Goal: Check status: Check status

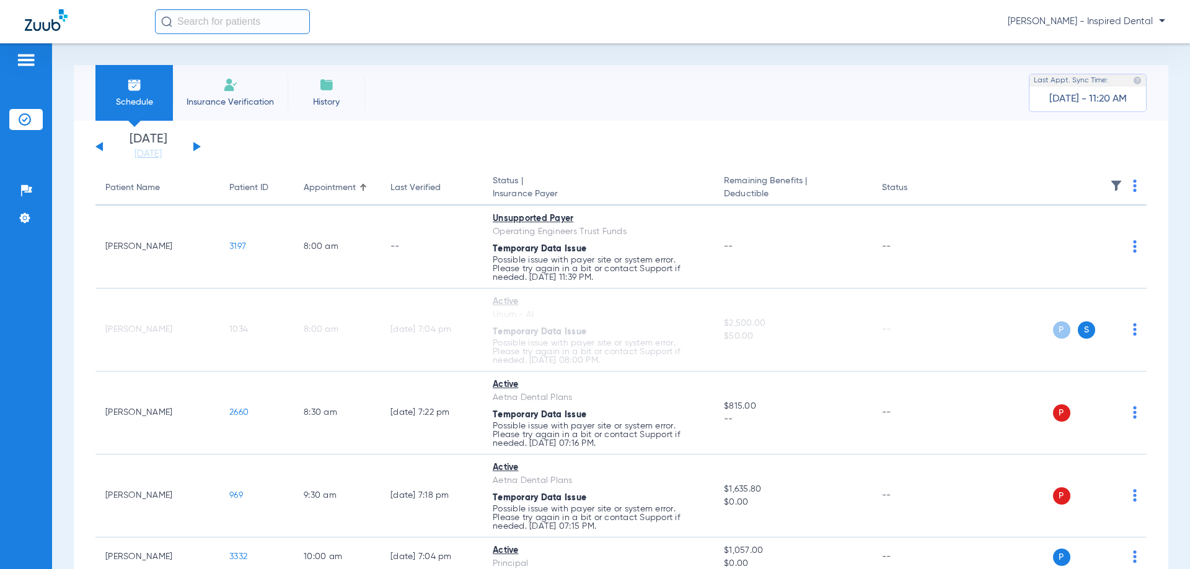
click at [191, 145] on div "[DATE] [DATE] [DATE] [DATE] [DATE] [DATE] [DATE] [DATE] [DATE] [DATE] [DATE] [D…" at bounding box center [147, 146] width 105 height 27
click at [191, 145] on div "Monday 06-16-2025 Tuesday 06-17-2025 Wednesday 06-18-2025 Thursday 06-19-2025 F…" at bounding box center [147, 146] width 105 height 27
drag, startPoint x: 113, startPoint y: 142, endPoint x: 107, endPoint y: 143, distance: 6.8
click at [112, 143] on li "Friday 08-22-2025" at bounding box center [148, 146] width 74 height 27
click at [104, 143] on div "Monday 06-16-2025 Tuesday 06-17-2025 Wednesday 06-18-2025 Thursday 06-19-2025 F…" at bounding box center [147, 146] width 105 height 27
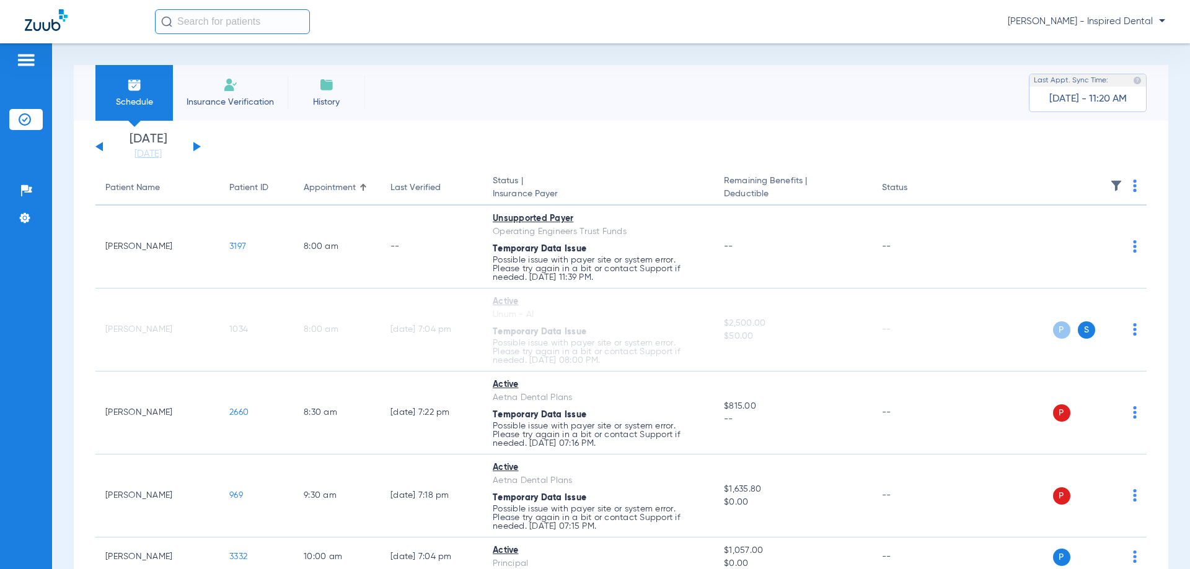
click at [95, 146] on div "Monday 06-16-2025 Tuesday 06-17-2025 Wednesday 06-18-2025 Thursday 06-19-2025 F…" at bounding box center [147, 146] width 105 height 27
click at [99, 146] on button at bounding box center [98, 146] width 7 height 9
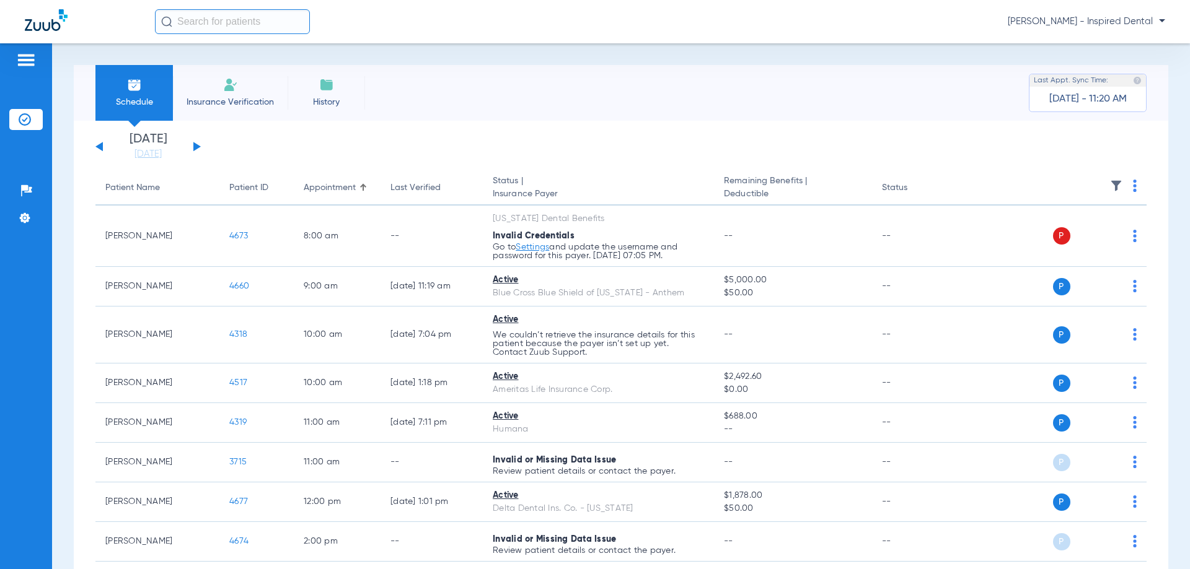
click at [195, 152] on div "Monday 06-16-2025 Tuesday 06-17-2025 Wednesday 06-18-2025 Thursday 06-19-2025 F…" at bounding box center [147, 146] width 105 height 27
click at [195, 151] on div "Monday 06-16-2025 Tuesday 06-17-2025 Wednesday 06-18-2025 Thursday 06-19-2025 F…" at bounding box center [147, 146] width 105 height 27
click at [195, 150] on button at bounding box center [196, 146] width 7 height 9
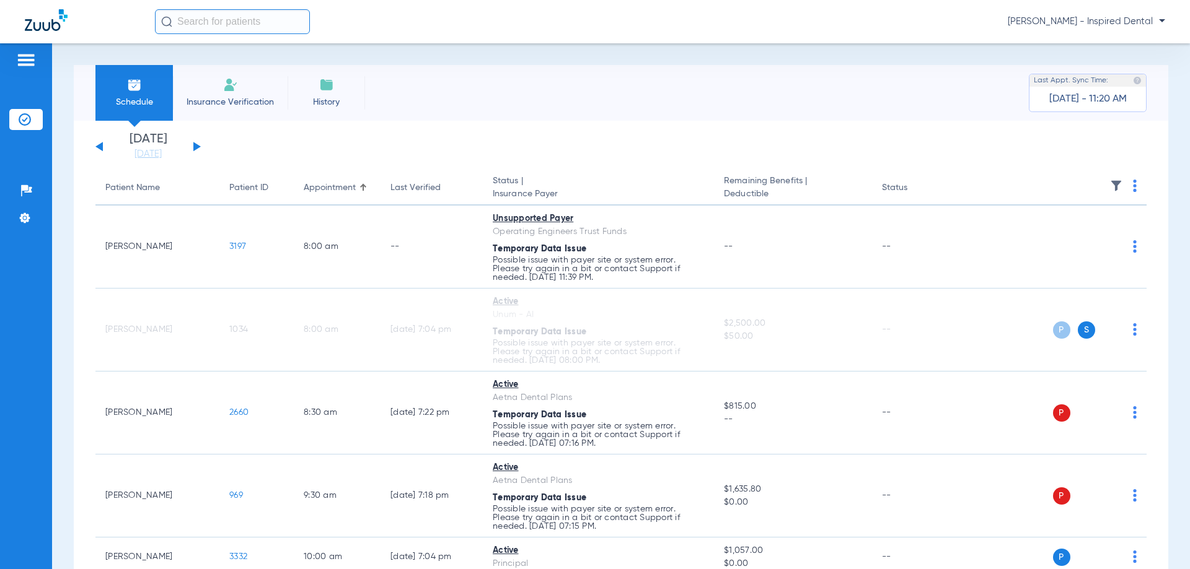
click at [103, 146] on div "Monday 06-16-2025 Tuesday 06-17-2025 Wednesday 06-18-2025 Thursday 06-19-2025 F…" at bounding box center [147, 146] width 105 height 27
click at [103, 147] on div "Monday 06-16-2025 Tuesday 06-17-2025 Wednesday 06-18-2025 Thursday 06-19-2025 F…" at bounding box center [147, 146] width 105 height 27
click at [100, 148] on button at bounding box center [98, 146] width 7 height 9
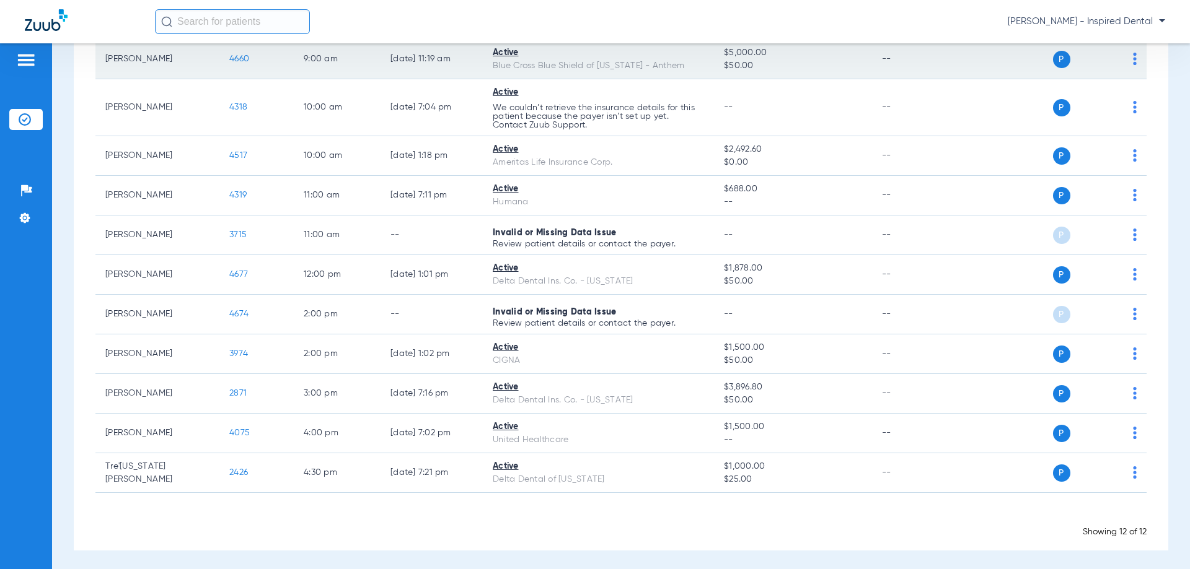
scroll to position [231, 0]
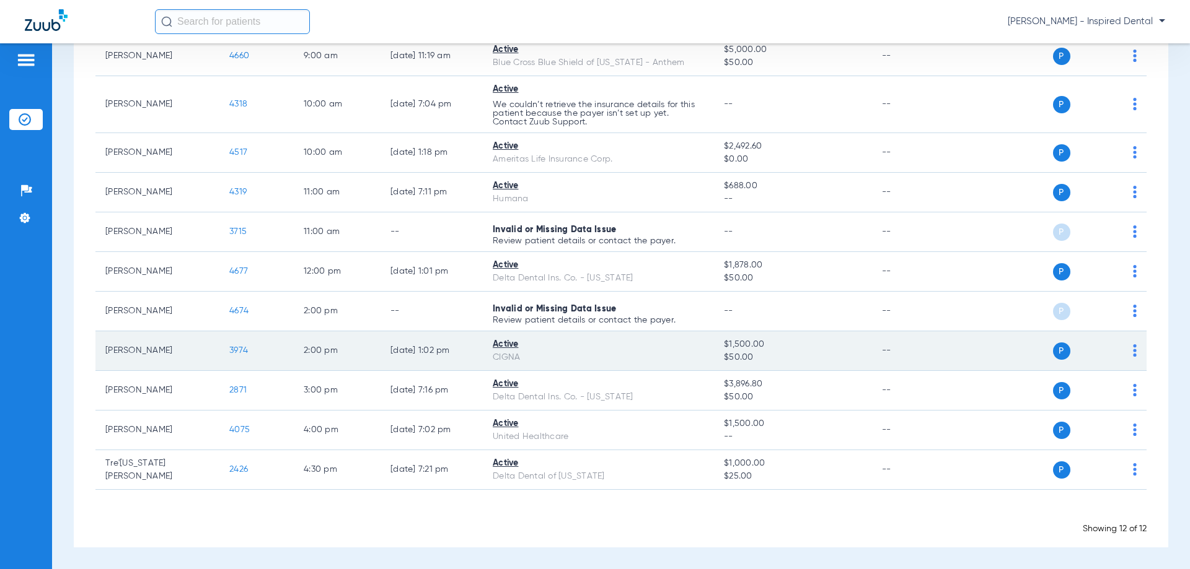
click at [242, 351] on span "3974" at bounding box center [238, 350] width 19 height 9
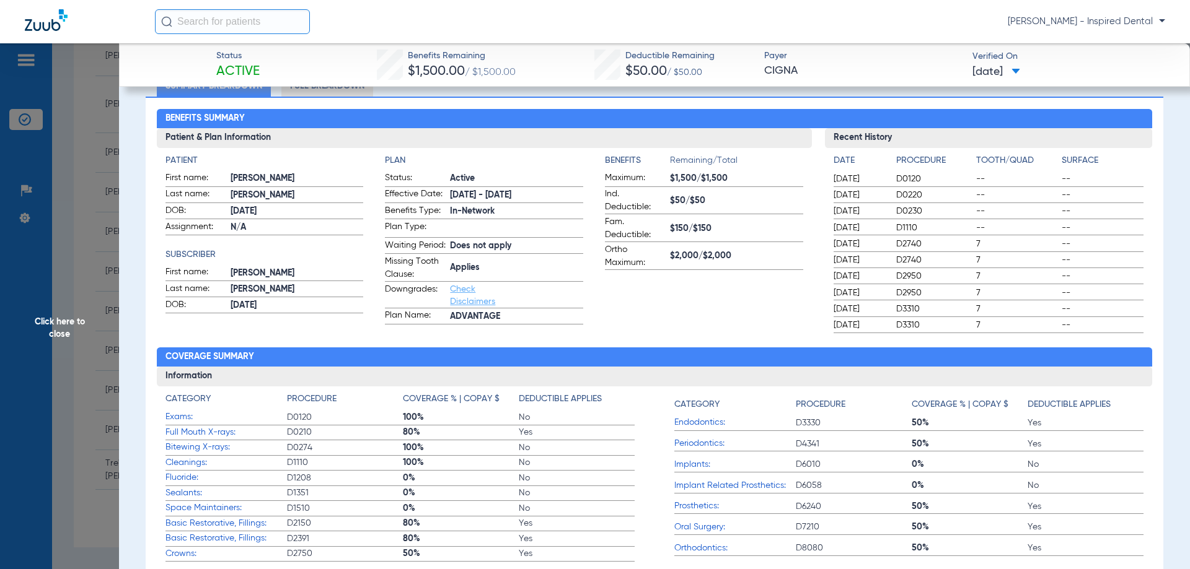
scroll to position [103, 0]
click at [52, 330] on span "Click here to close" at bounding box center [59, 327] width 119 height 569
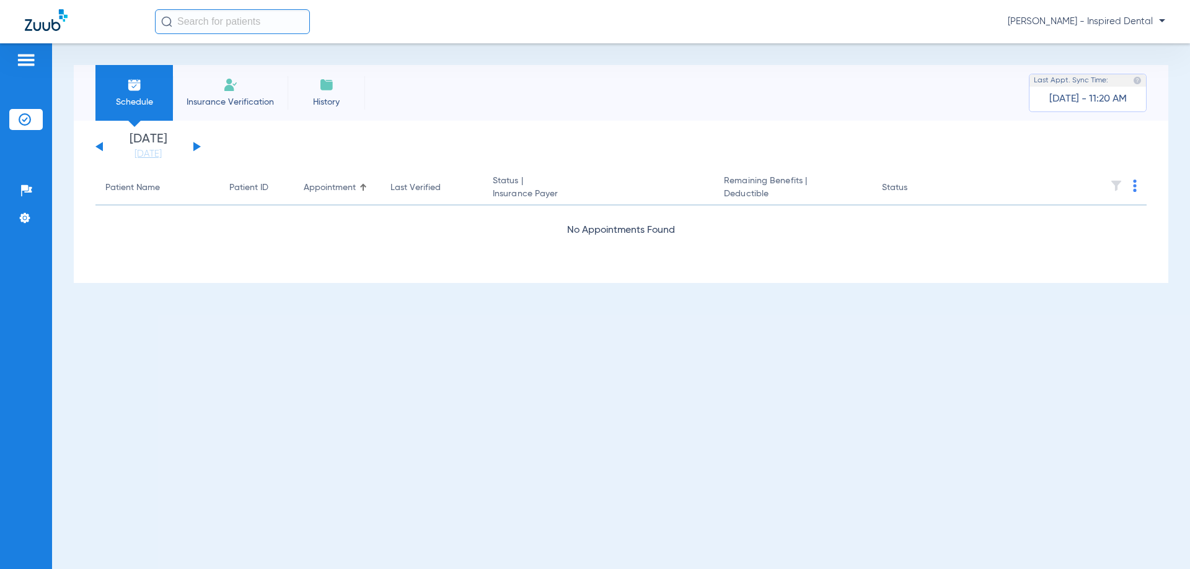
click at [186, 159] on div "[DATE] [DATE] [DATE] [DATE] [DATE] [DATE] [DATE] [DATE] [DATE] [DATE] [DATE] [D…" at bounding box center [147, 146] width 105 height 27
click at [196, 148] on button at bounding box center [196, 146] width 7 height 9
click at [198, 147] on button at bounding box center [196, 146] width 7 height 9
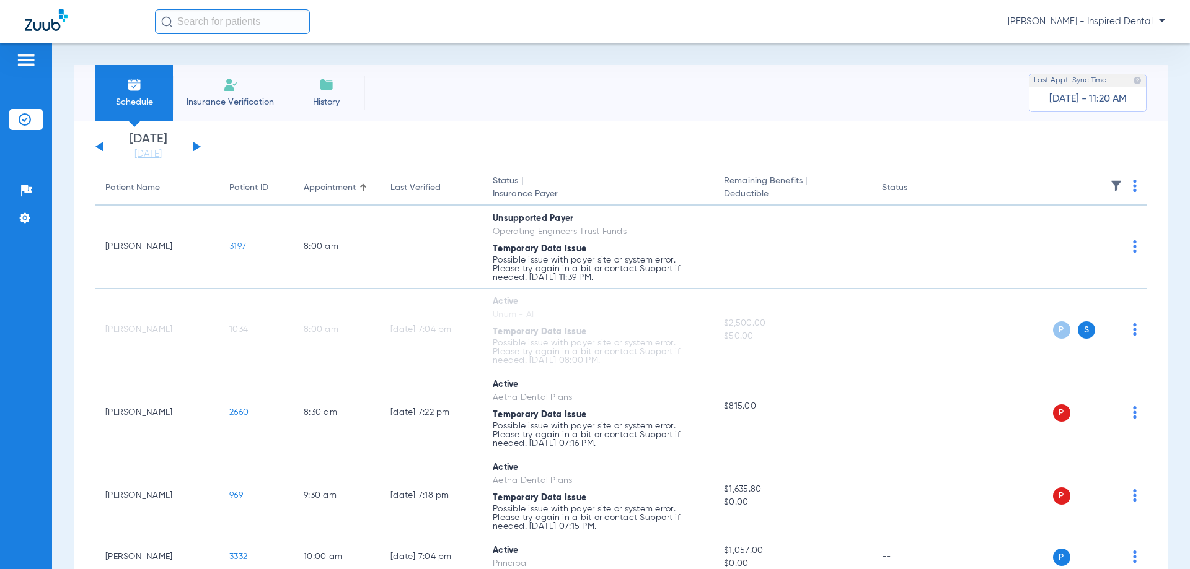
click at [101, 148] on button at bounding box center [98, 146] width 7 height 9
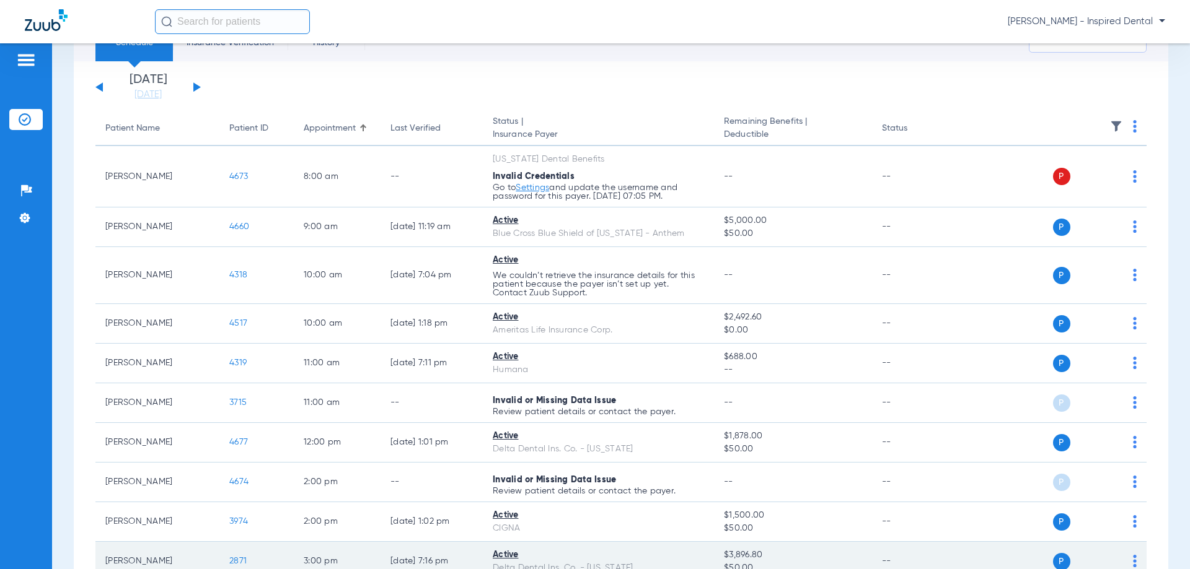
scroll to position [165, 0]
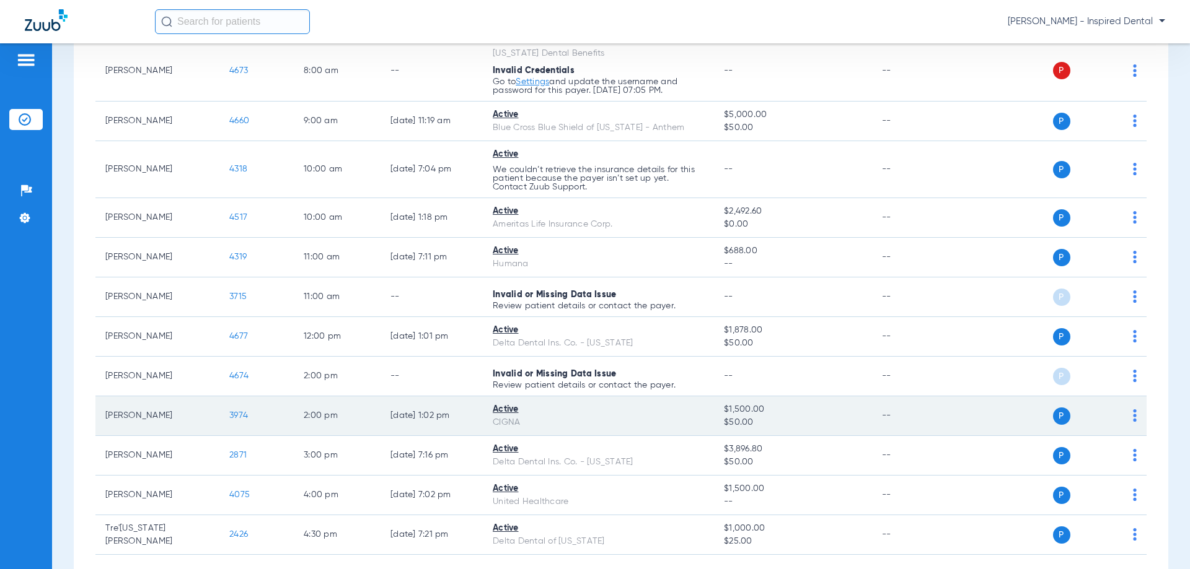
click at [250, 415] on td "3974" at bounding box center [256, 417] width 74 height 40
click at [244, 415] on span "3974" at bounding box center [238, 415] width 19 height 9
